Goal: Task Accomplishment & Management: Use online tool/utility

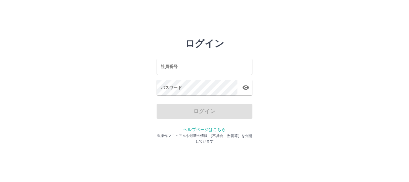
drag, startPoint x: 0, startPoint y: 0, endPoint x: 185, endPoint y: 68, distance: 196.7
click at [185, 68] on input "社員番号" at bounding box center [205, 67] width 96 height 16
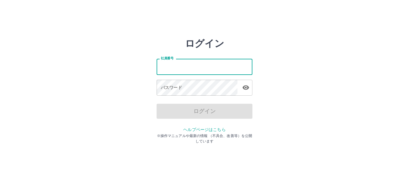
type input "*******"
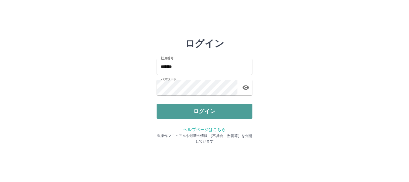
click at [206, 108] on button "ログイン" at bounding box center [205, 111] width 96 height 15
